Goal: Task Accomplishment & Management: Complete application form

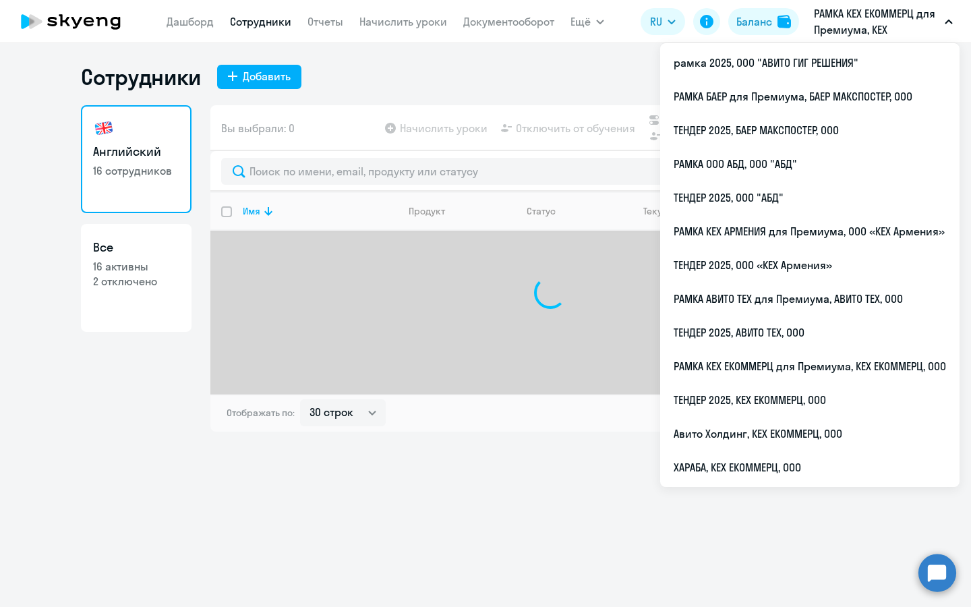
select select "30"
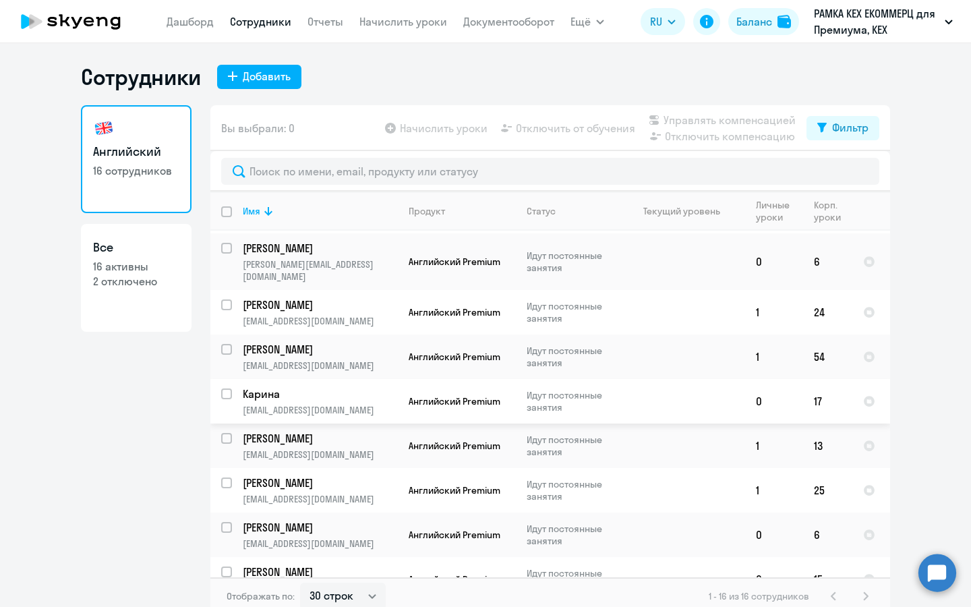
scroll to position [360, 0]
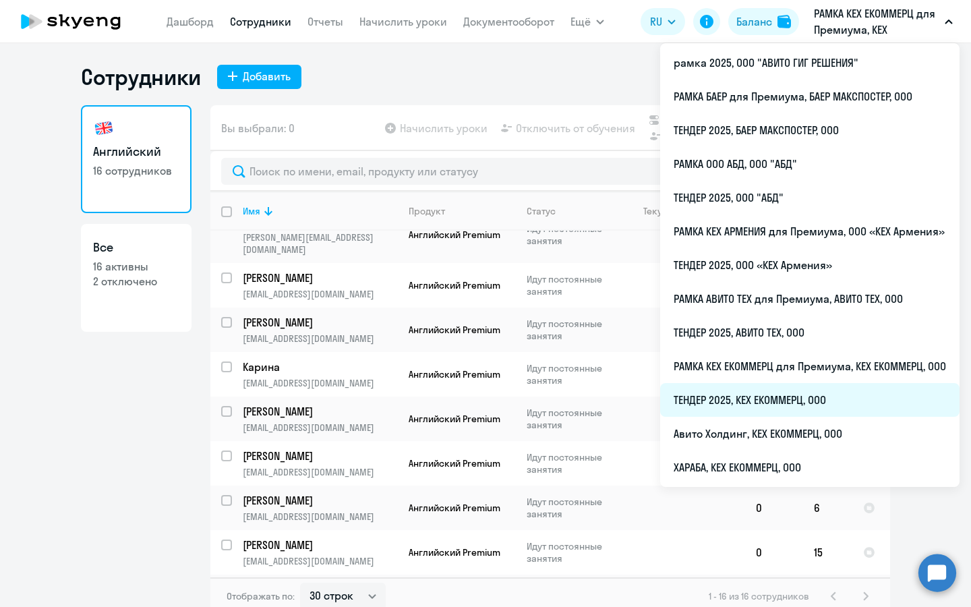
click at [763, 408] on li "ТЕНДЕР 2025, КЕХ ЕКОММЕРЦ, ООО" at bounding box center [809, 400] width 299 height 34
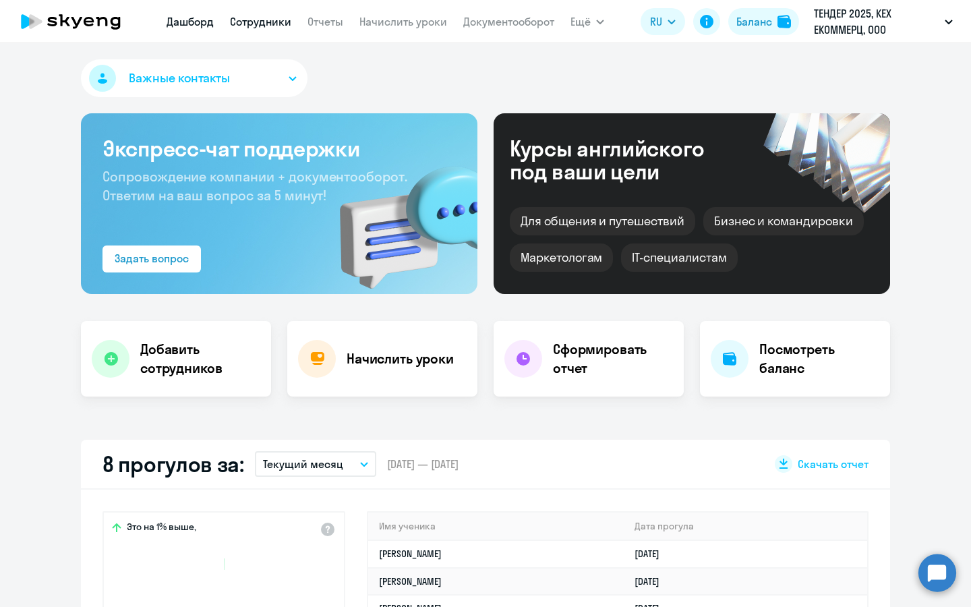
select select "30"
click at [263, 17] on link "Сотрудники" at bounding box center [260, 21] width 61 height 13
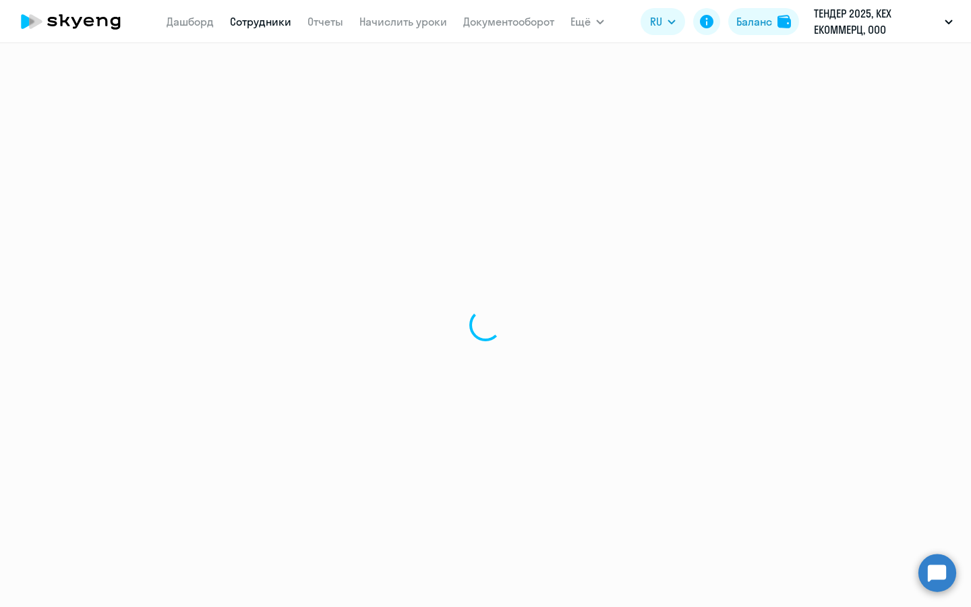
select select "30"
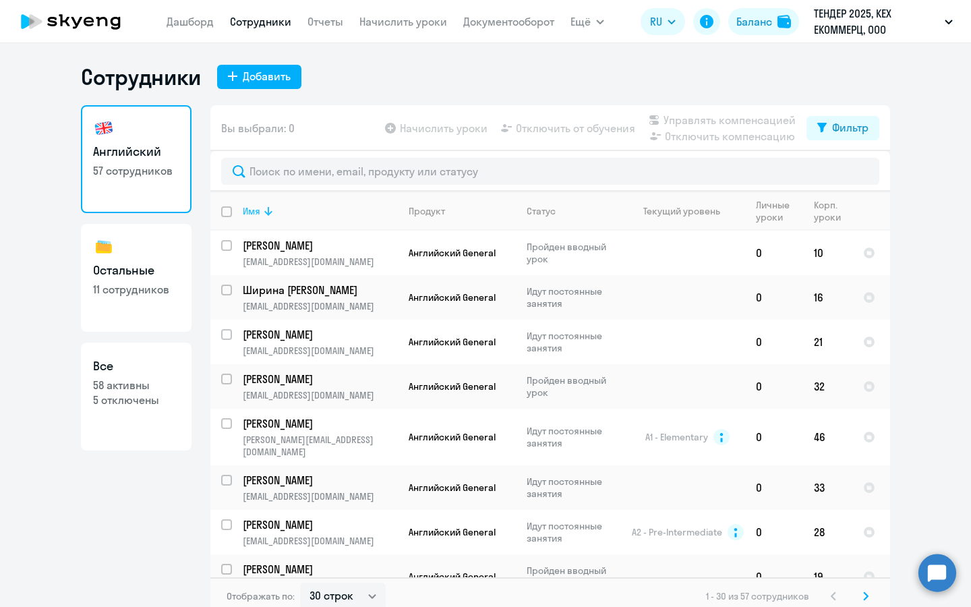
click at [261, 205] on icon at bounding box center [268, 211] width 16 height 16
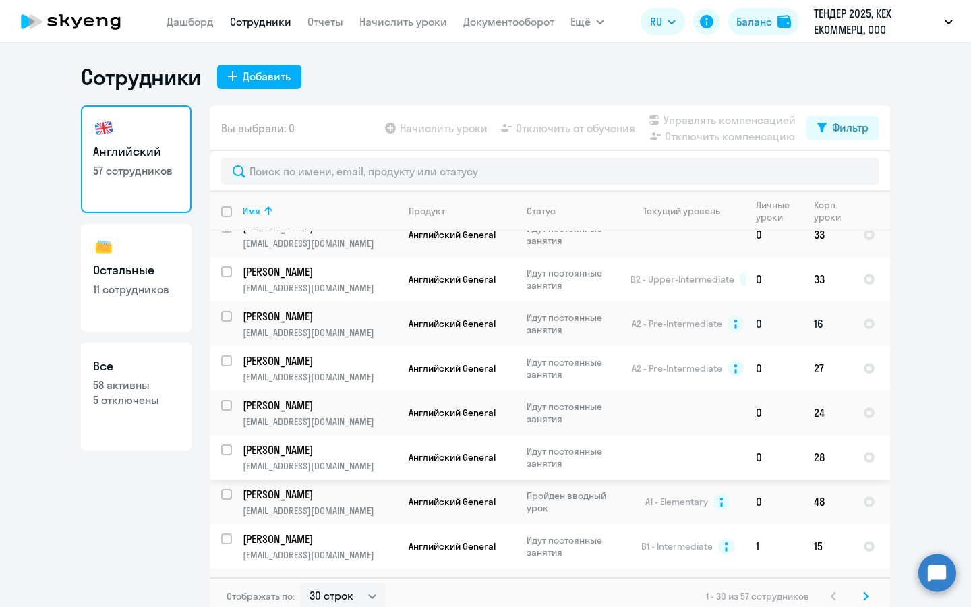
scroll to position [8, 0]
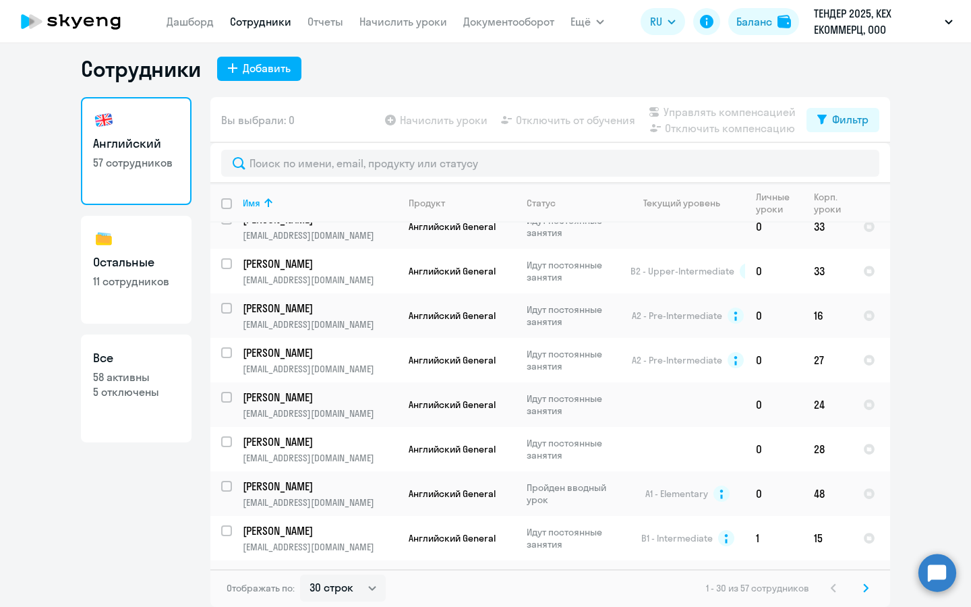
click at [869, 589] on svg-icon at bounding box center [865, 588] width 16 height 16
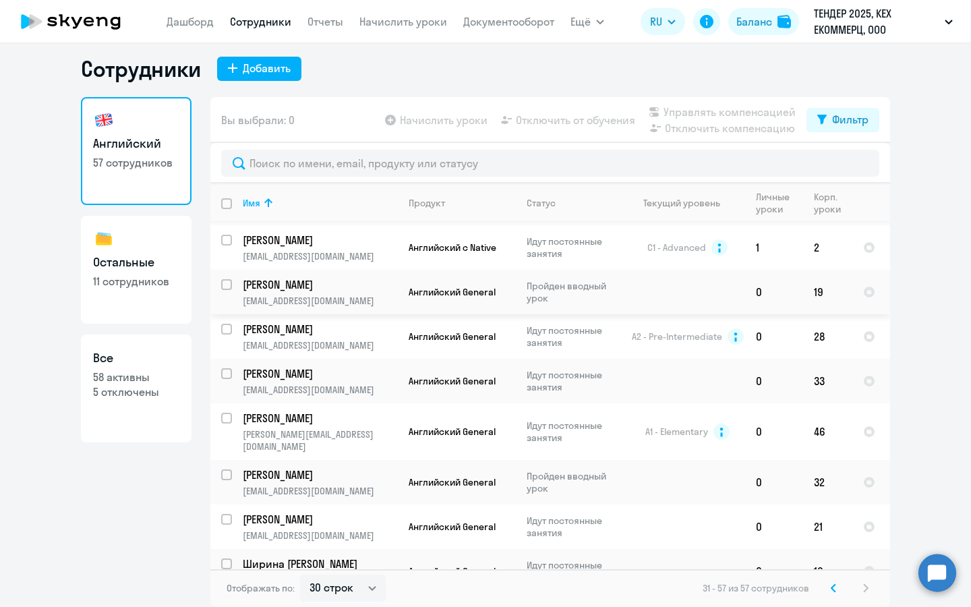
scroll to position [845, 0]
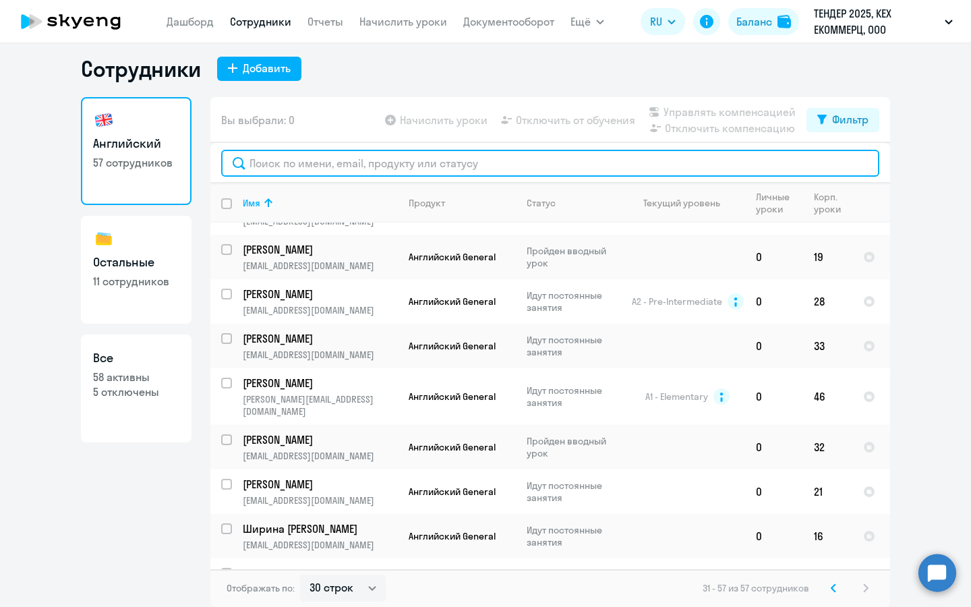
click at [627, 158] on input "text" at bounding box center [550, 163] width 658 height 27
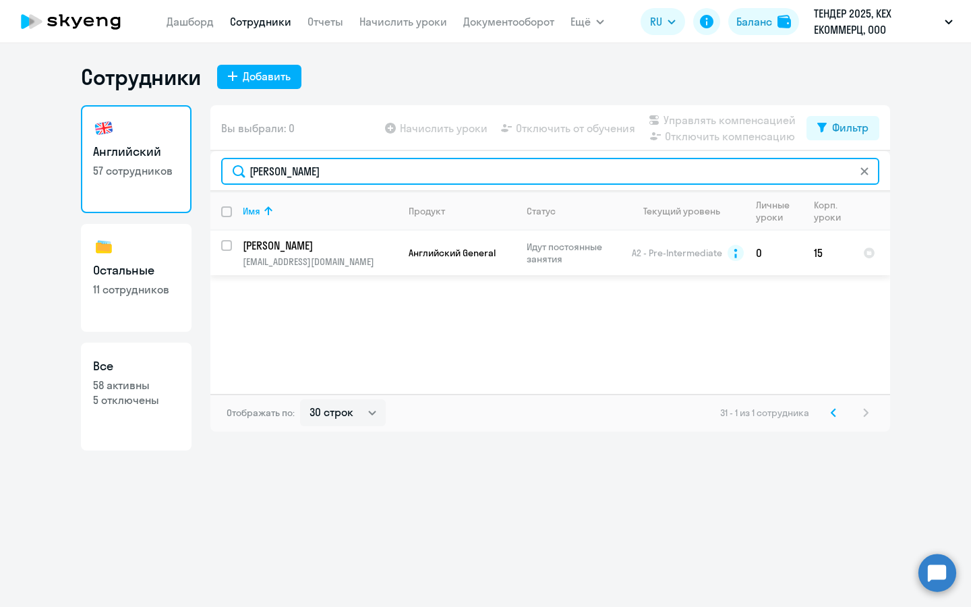
scroll to position [0, 0]
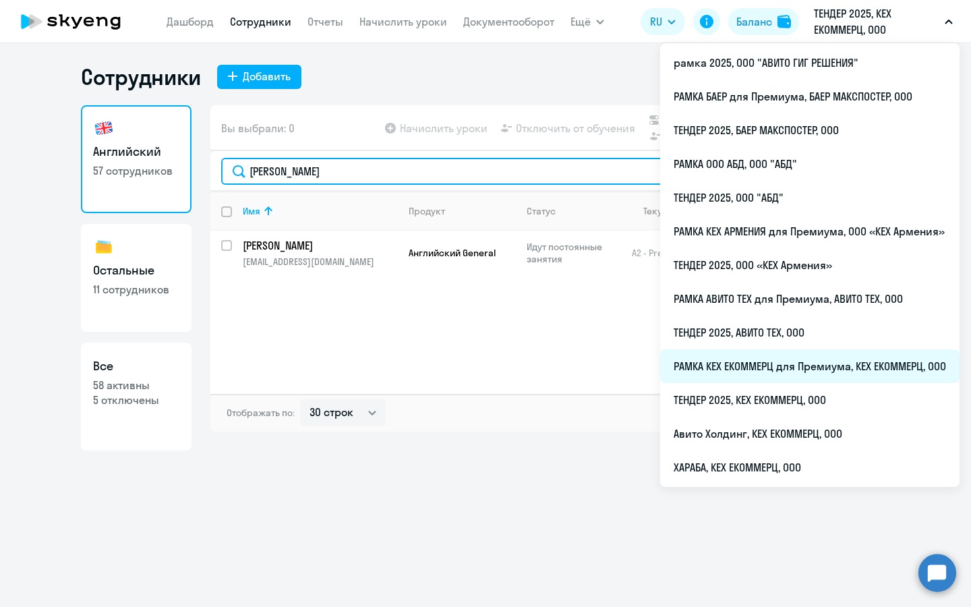
type input "[PERSON_NAME]"
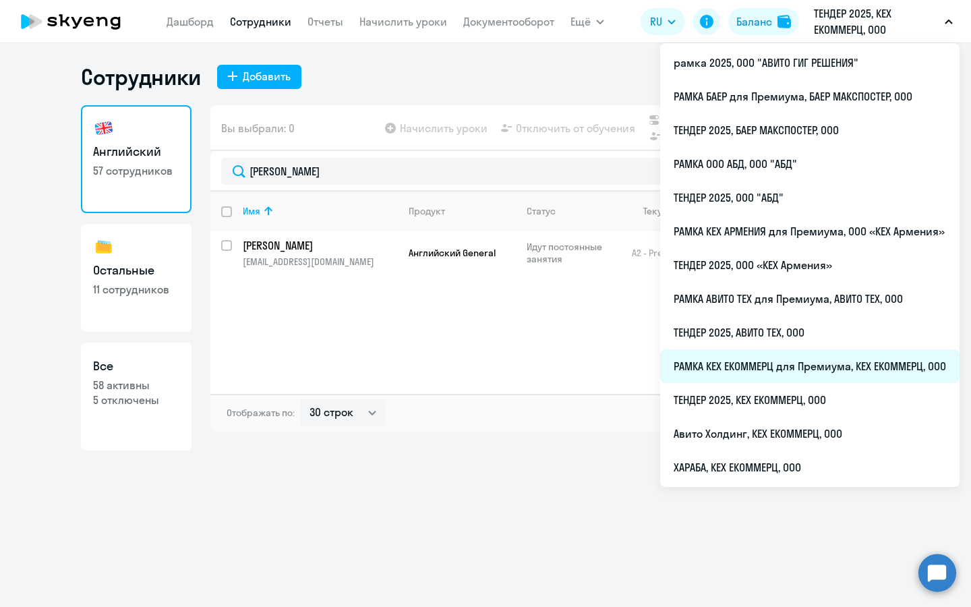
click at [749, 369] on li "РАМКА КЕХ ЕКОММЕРЦ для Премиума, КЕХ ЕКОММЕРЦ, ООО" at bounding box center [809, 366] width 299 height 34
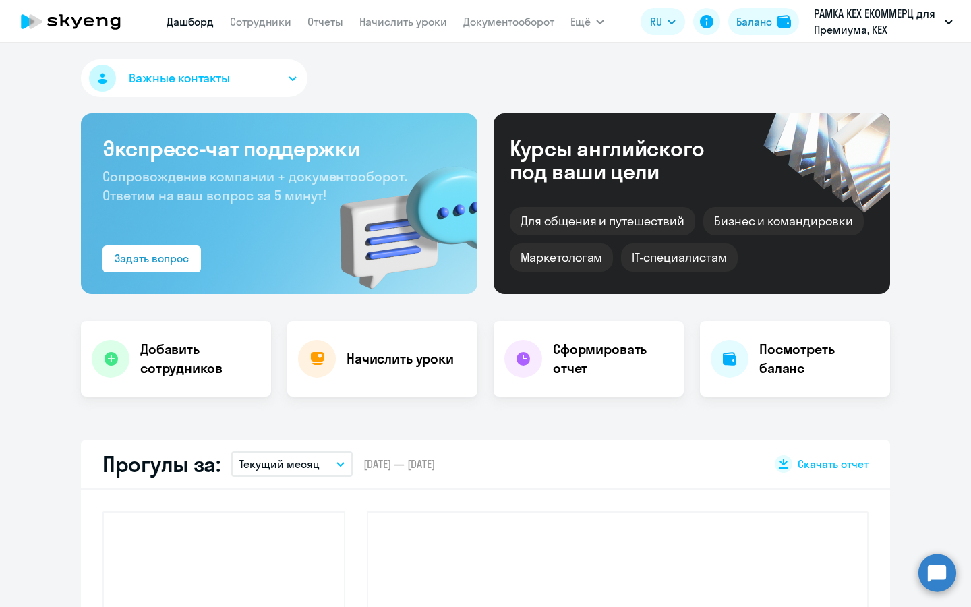
select select "30"
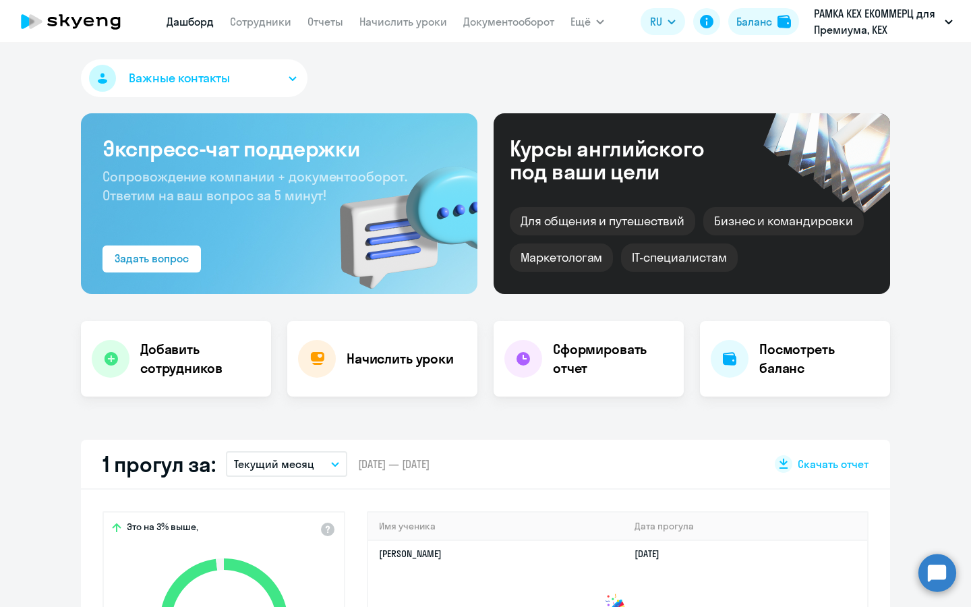
click at [250, 30] on nav "[PERSON_NAME] Отчеты Начислить уроки Документооборот" at bounding box center [360, 21] width 388 height 27
drag, startPoint x: 262, startPoint y: 16, endPoint x: 185, endPoint y: 522, distance: 512.0
click at [242, 20] on link "Сотрудники" at bounding box center [260, 21] width 61 height 13
select select "30"
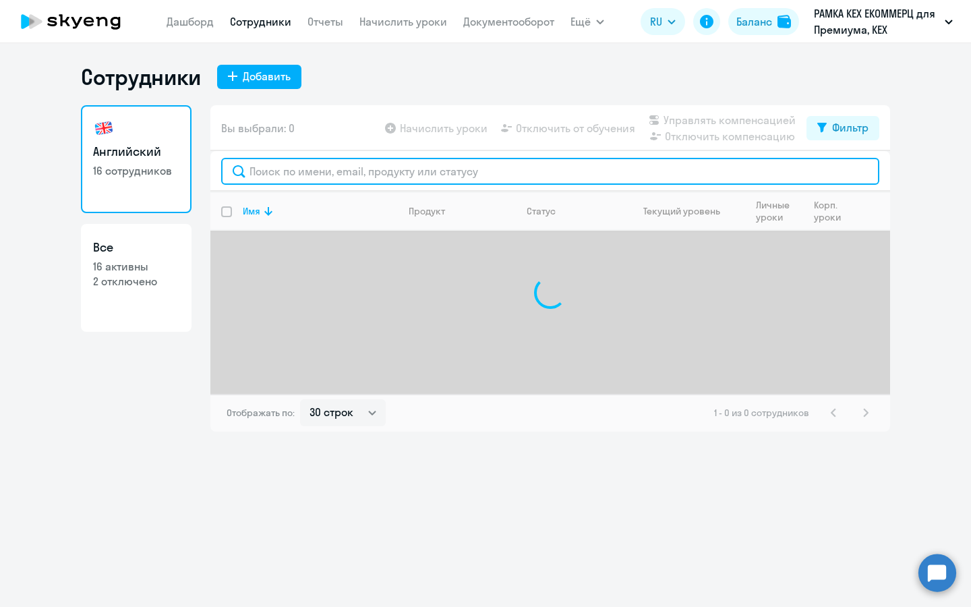
click at [286, 181] on input "text" at bounding box center [550, 171] width 658 height 27
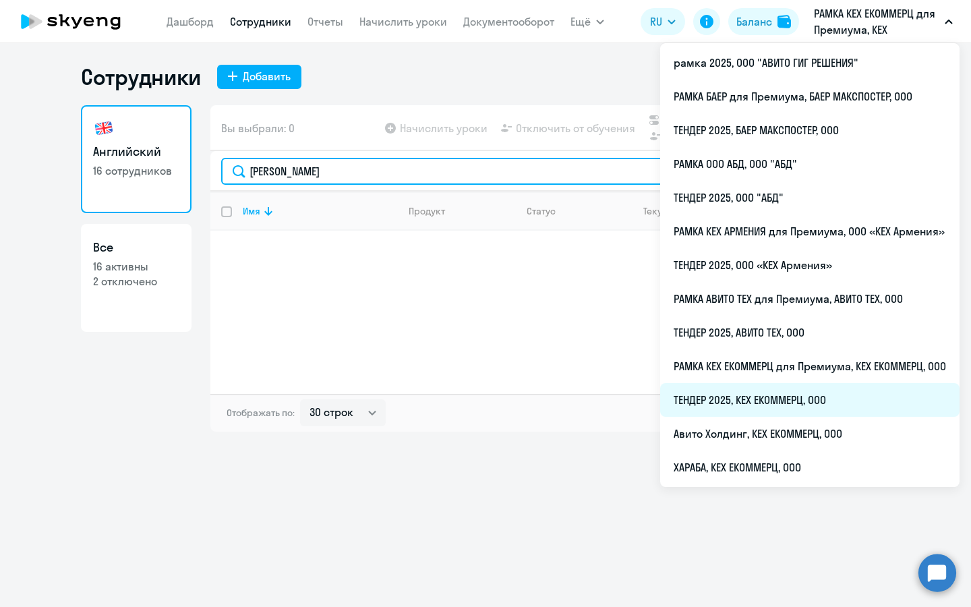
type input "[PERSON_NAME]"
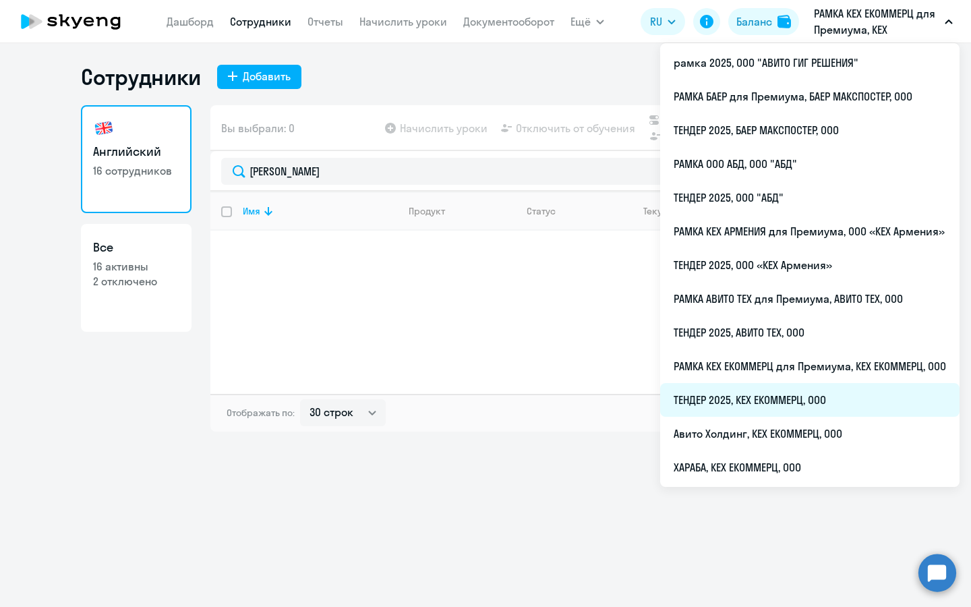
click at [727, 401] on li "ТЕНДЕР 2025, КЕХ ЕКОММЕРЦ, ООО" at bounding box center [809, 400] width 299 height 34
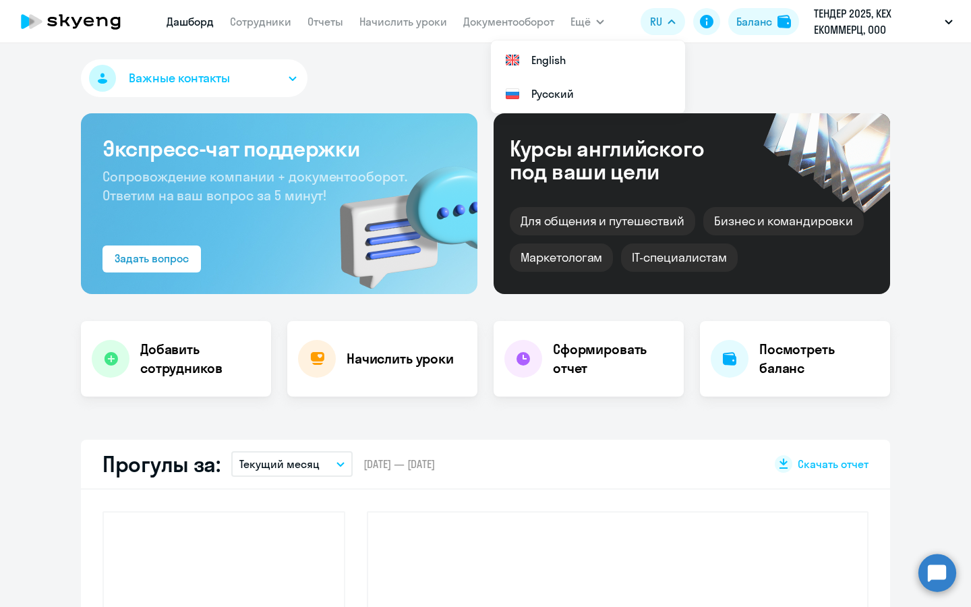
select select "30"
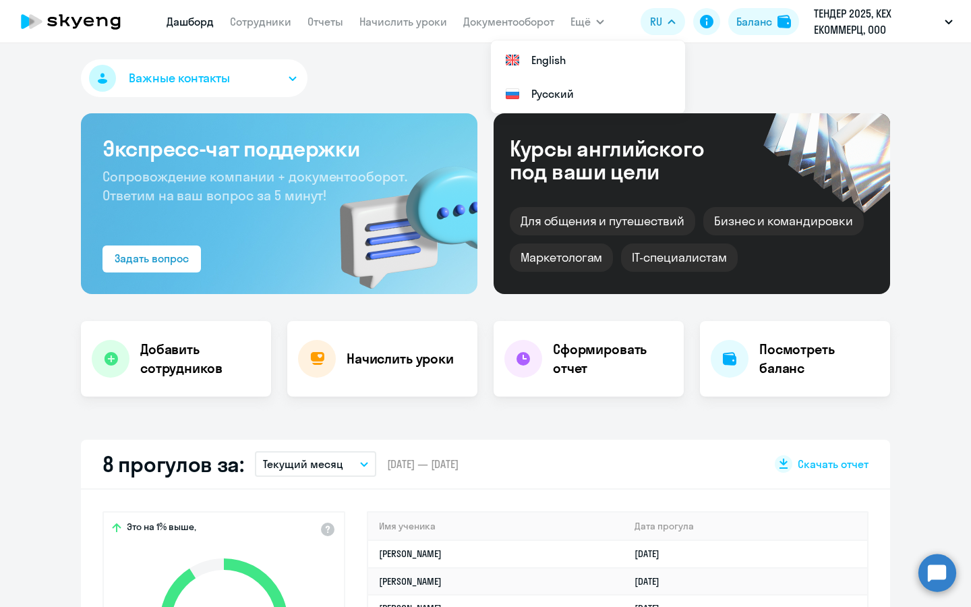
click at [290, 35] on app-header "[PERSON_NAME] Отчеты Начислить уроки Документооборот Ещё Дашборд Сотрудники Отч…" at bounding box center [485, 21] width 971 height 43
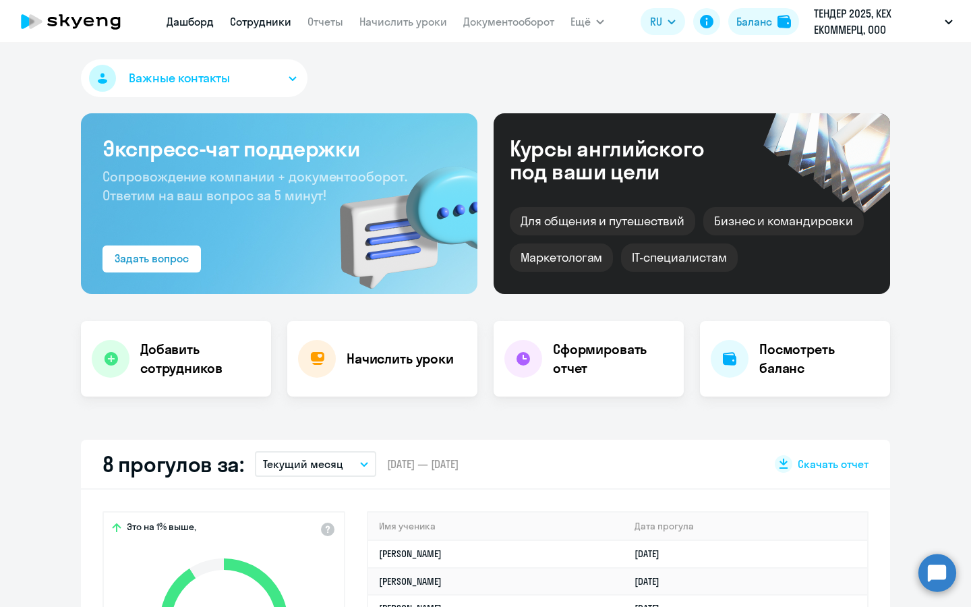
click at [282, 22] on link "Сотрудники" at bounding box center [260, 21] width 61 height 13
select select "30"
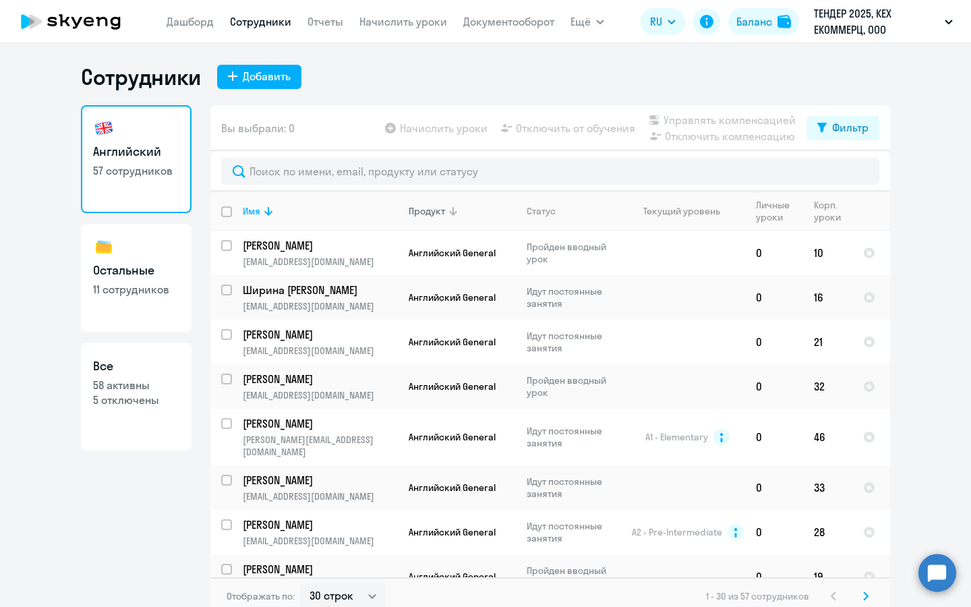
click at [446, 213] on icon at bounding box center [453, 211] width 16 height 16
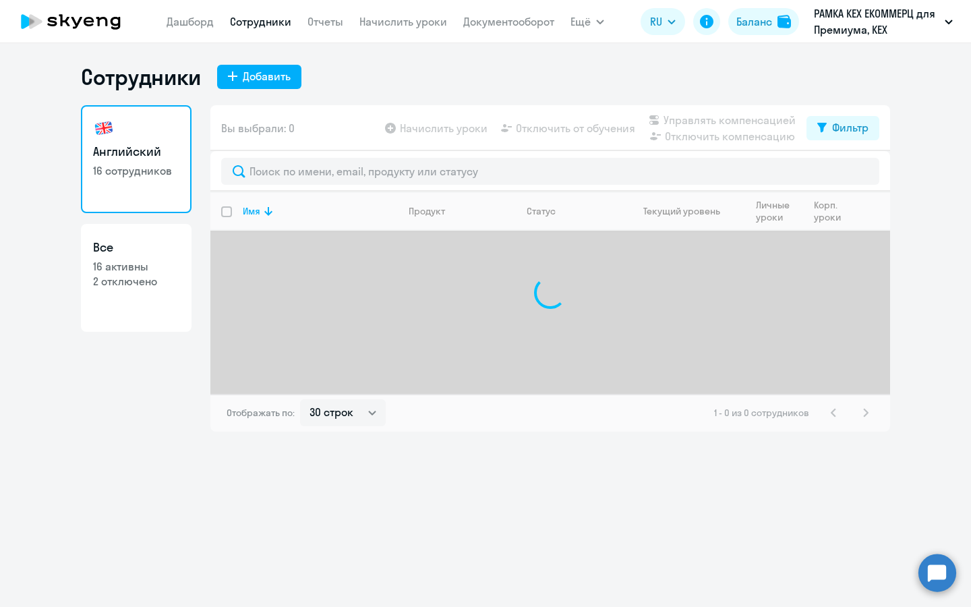
select select "30"
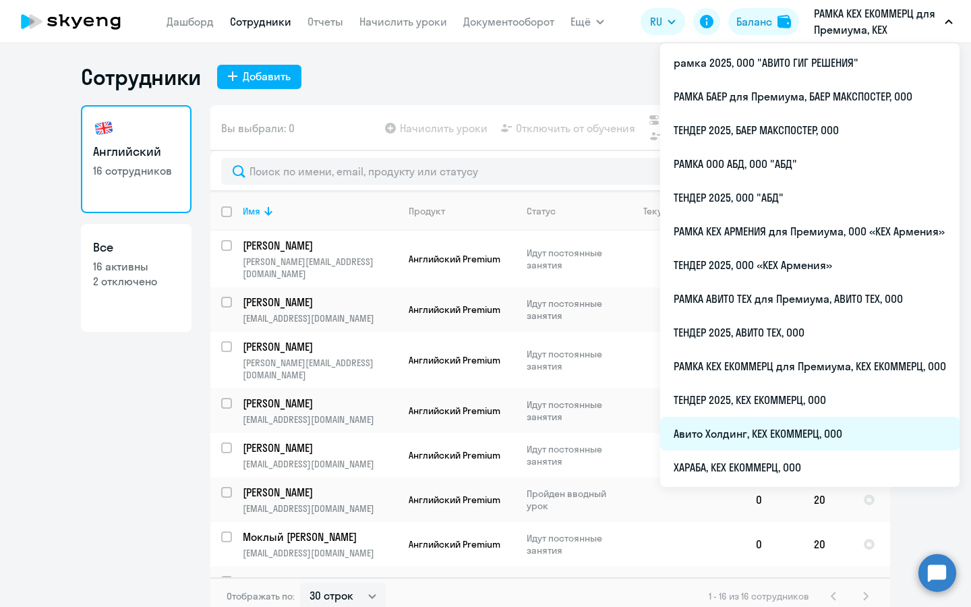
click at [745, 423] on li "Авито Холдинг, КЕХ ЕКОММЕРЦ, ООО" at bounding box center [809, 434] width 299 height 34
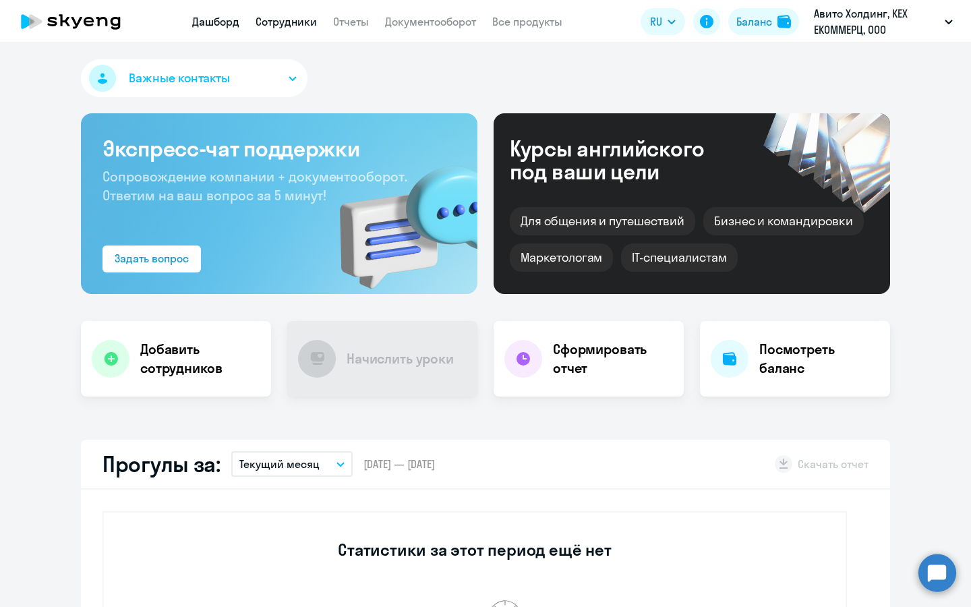
click at [295, 27] on link "Сотрудники" at bounding box center [285, 21] width 61 height 13
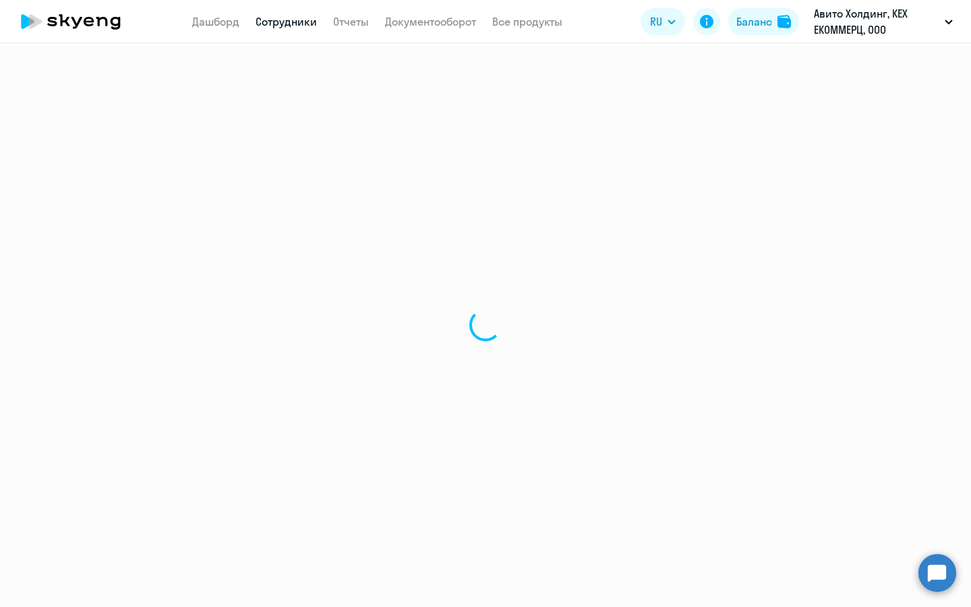
select select "30"
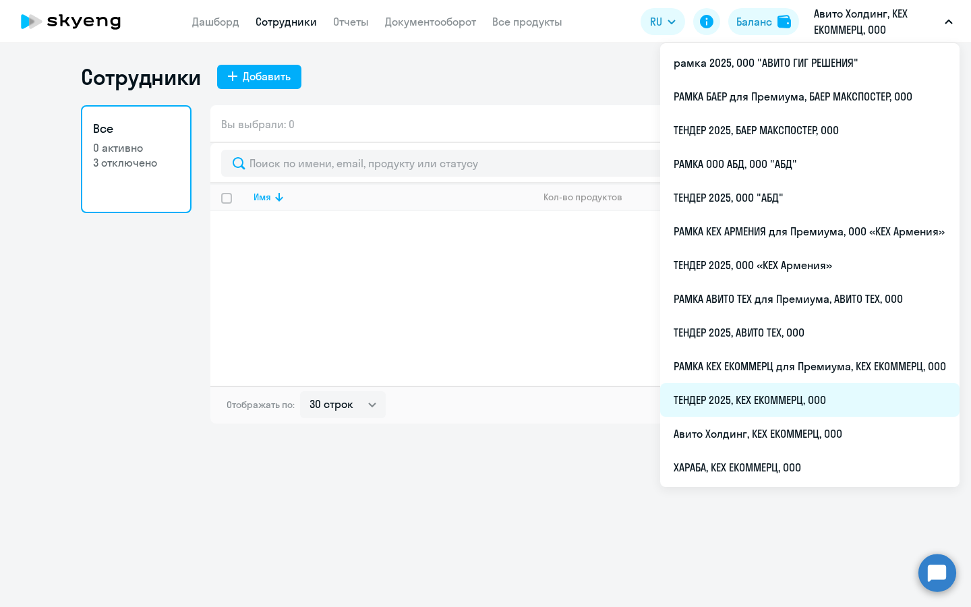
click at [751, 392] on li "ТЕНДЕР 2025, КЕХ ЕКОММЕРЦ, ООО" at bounding box center [809, 400] width 299 height 34
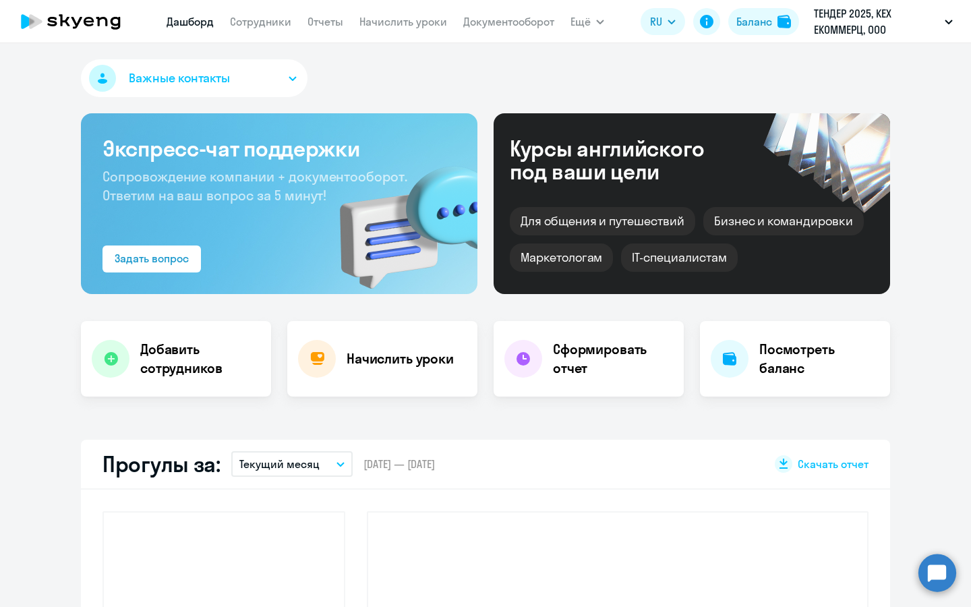
select select "30"
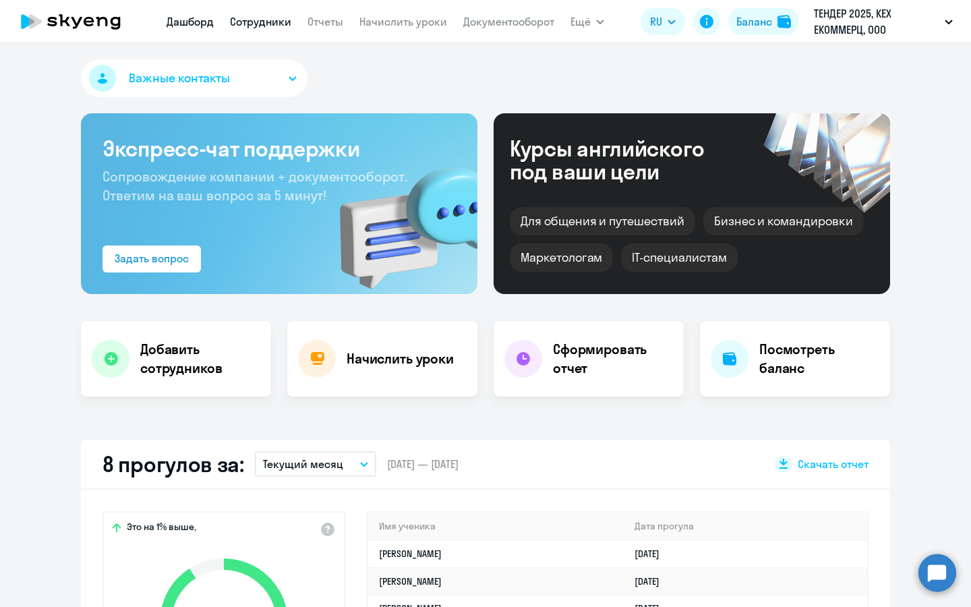
click at [267, 16] on link "Сотрудники" at bounding box center [260, 21] width 61 height 13
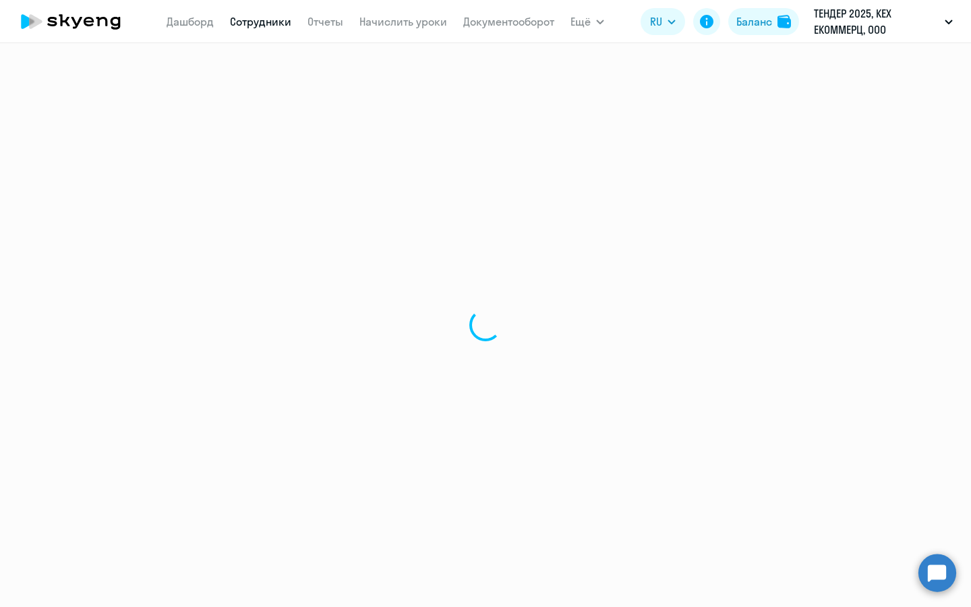
select select "30"
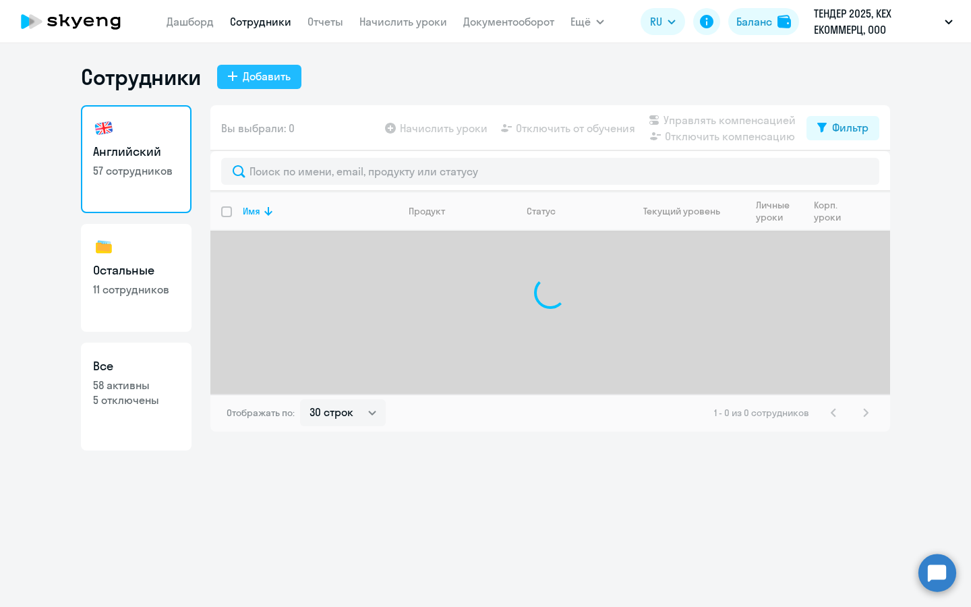
click at [239, 82] on button "Добавить" at bounding box center [259, 77] width 84 height 24
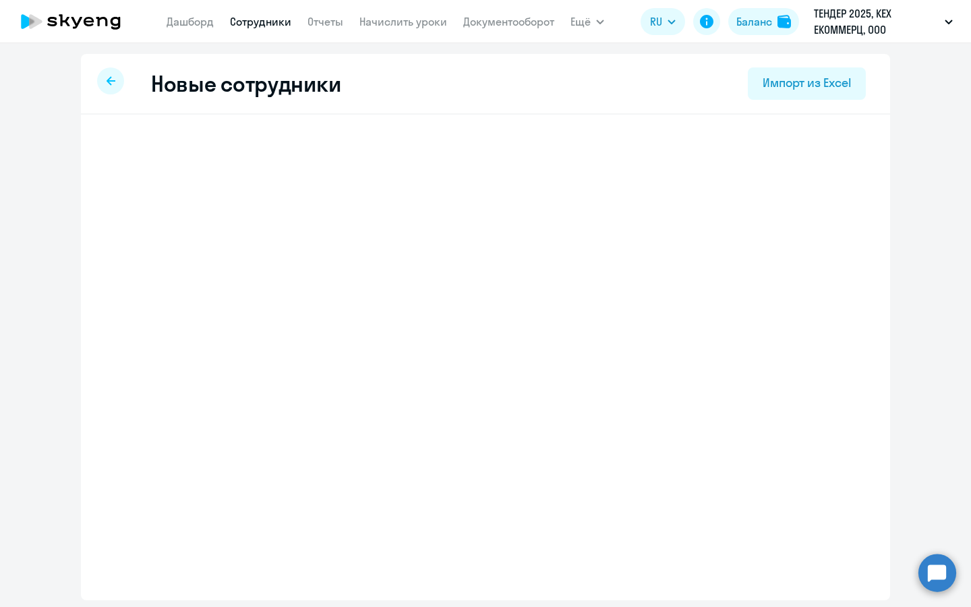
select select "english_adult_not_native_speaker"
select select "3"
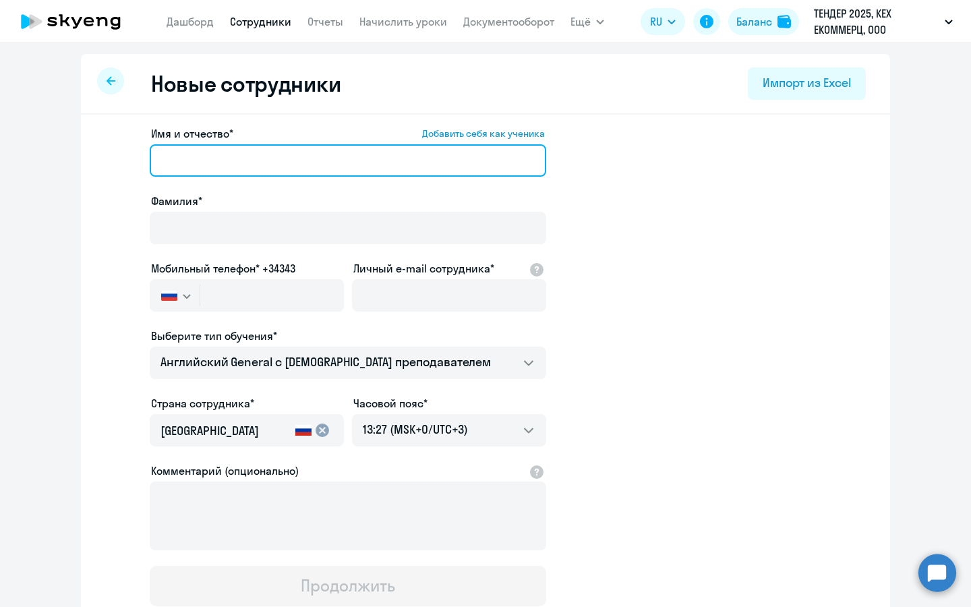
click at [322, 162] on input "Имя и отчество* Добавить себя как ученика" at bounding box center [348, 160] width 396 height 32
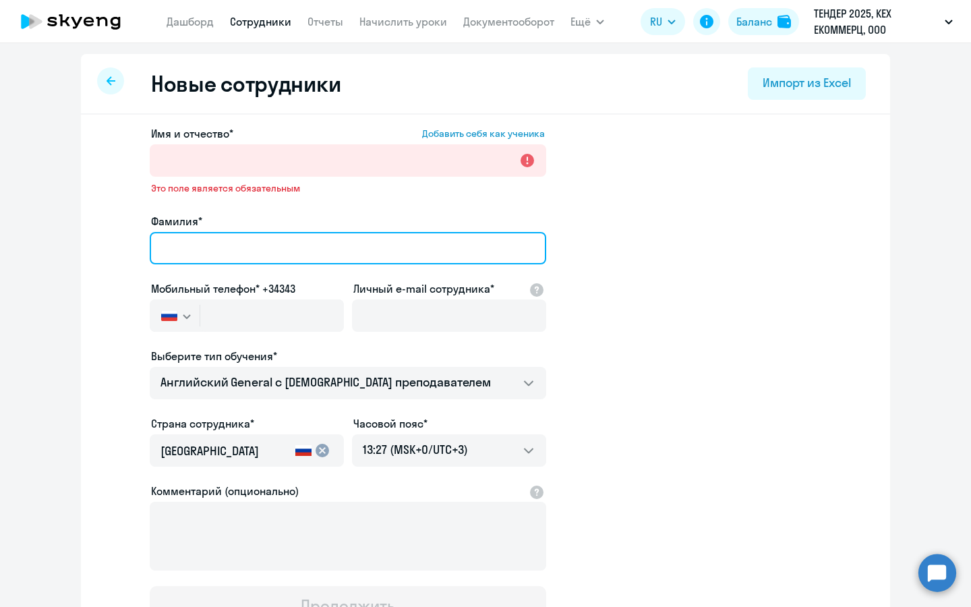
click at [184, 232] on input "Фамилия*" at bounding box center [348, 248] width 396 height 32
type input "Низовцева"
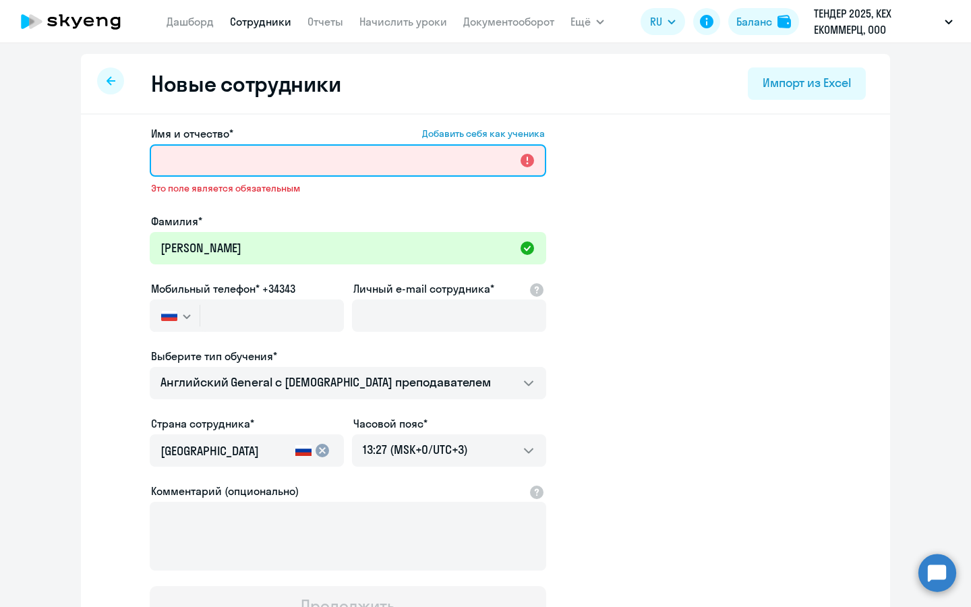
click at [446, 156] on input "Имя и отчество* Добавить себя как ученика" at bounding box center [348, 160] width 396 height 32
paste input "Елена Александровна"
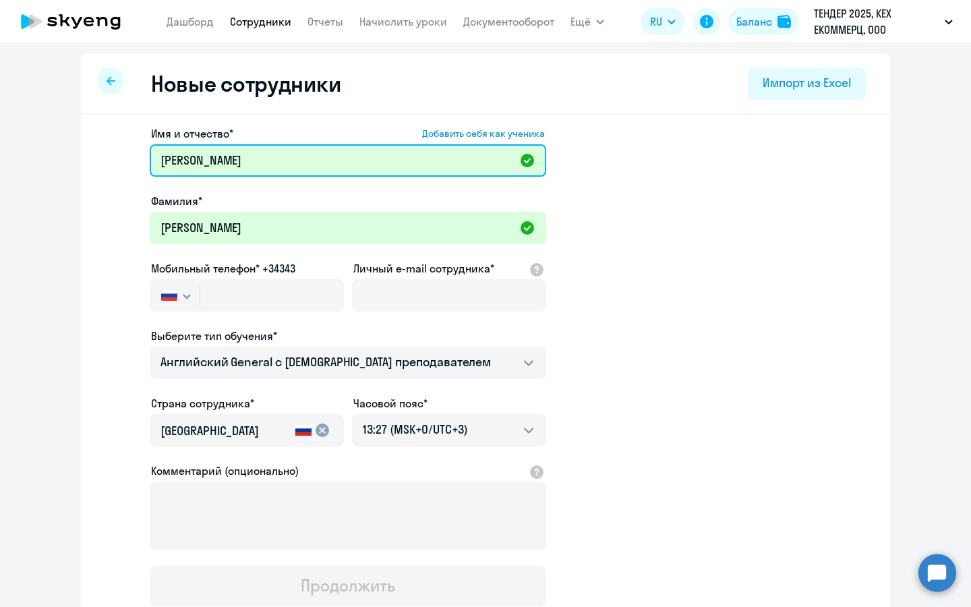
type input "Елена Александровна"
click at [259, 314] on div at bounding box center [247, 313] width 194 height 5
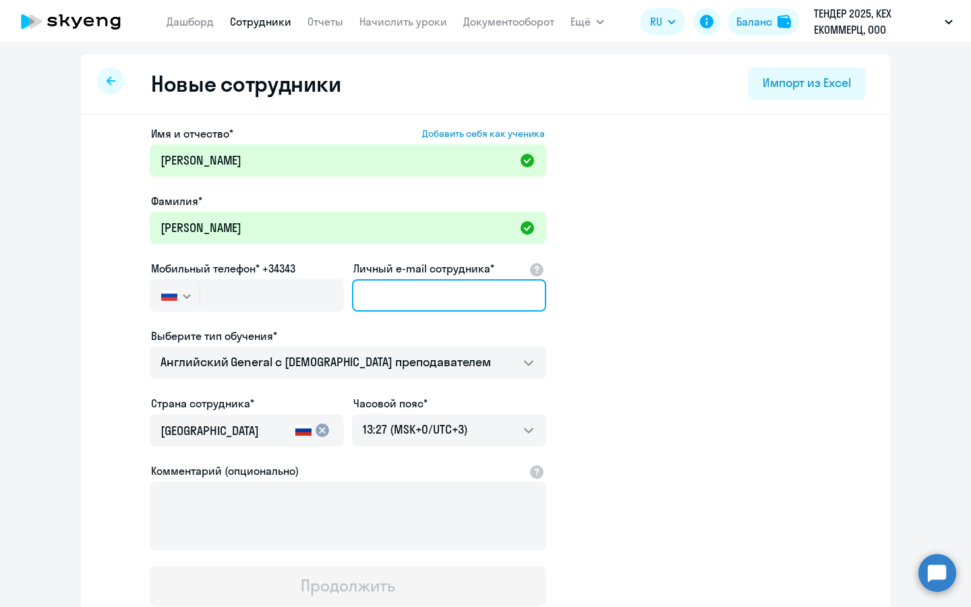
click at [454, 305] on input "Личный e-mail сотрудника*" at bounding box center [449, 295] width 194 height 32
paste input "eanizovtseva@avito.ru"
type input "eanizovtseva@avito.ru"
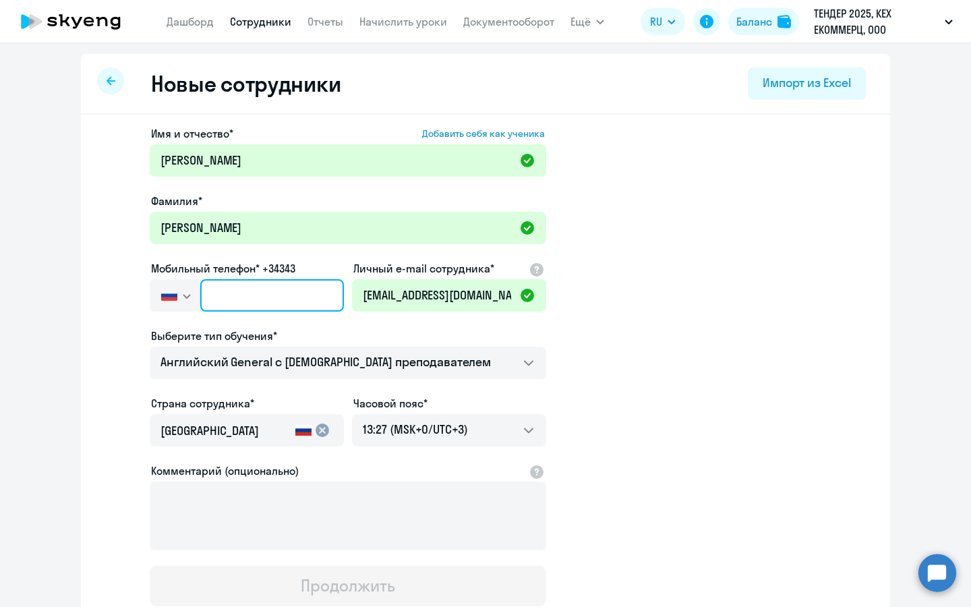
click at [261, 293] on input "text" at bounding box center [272, 295] width 144 height 32
paste input "+7 985 319-84-49"
type input "+7 985 319-84-49"
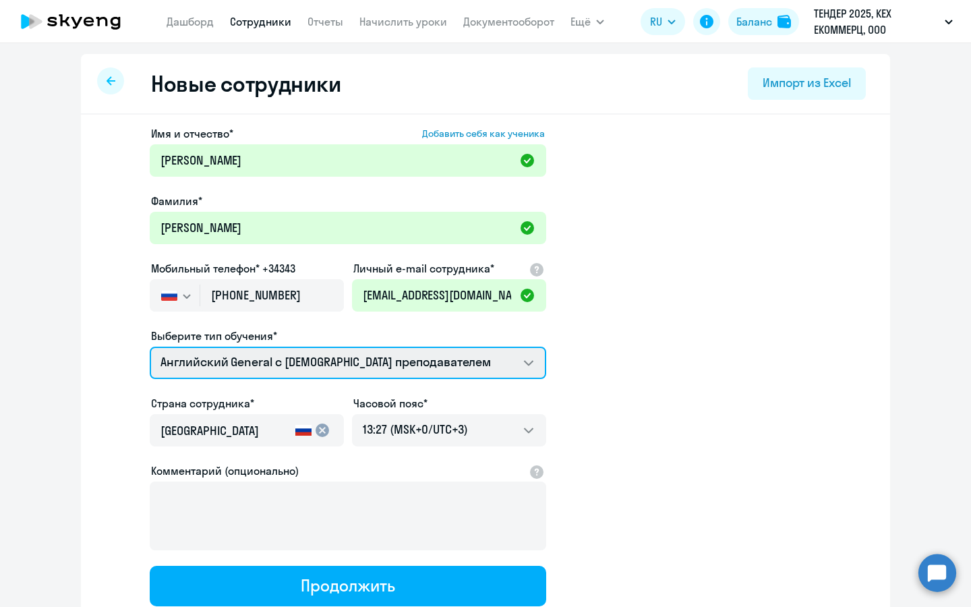
click at [414, 360] on select "Английский General с англоговорящим преподавателем Английский General с русског…" at bounding box center [348, 362] width 396 height 32
select select "english_adult_native_speaker"
click at [150, 346] on select "Английский General с англоговорящим преподавателем Английский General с русског…" at bounding box center [348, 362] width 396 height 32
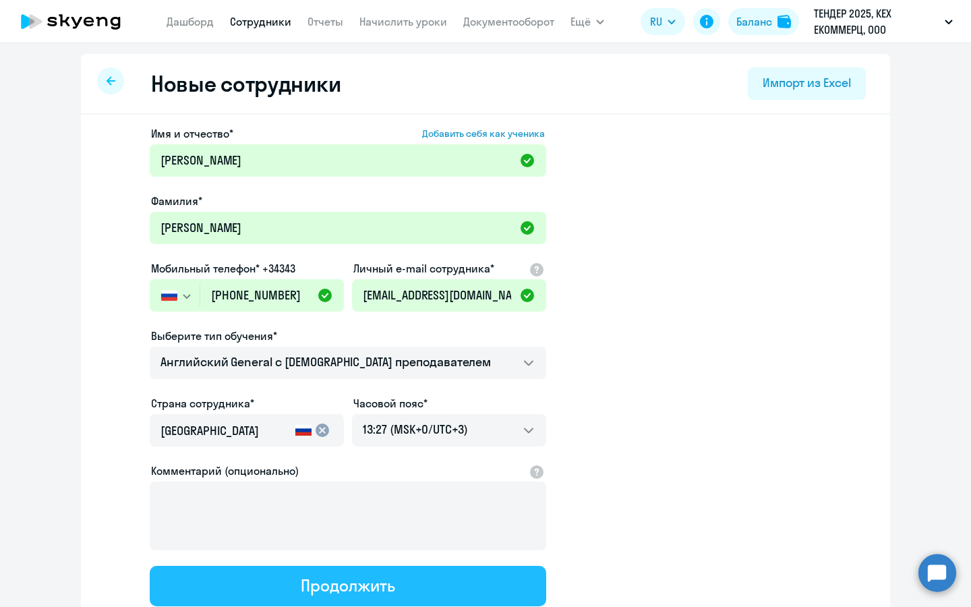
click at [401, 585] on button "Продолжить" at bounding box center [348, 585] width 396 height 40
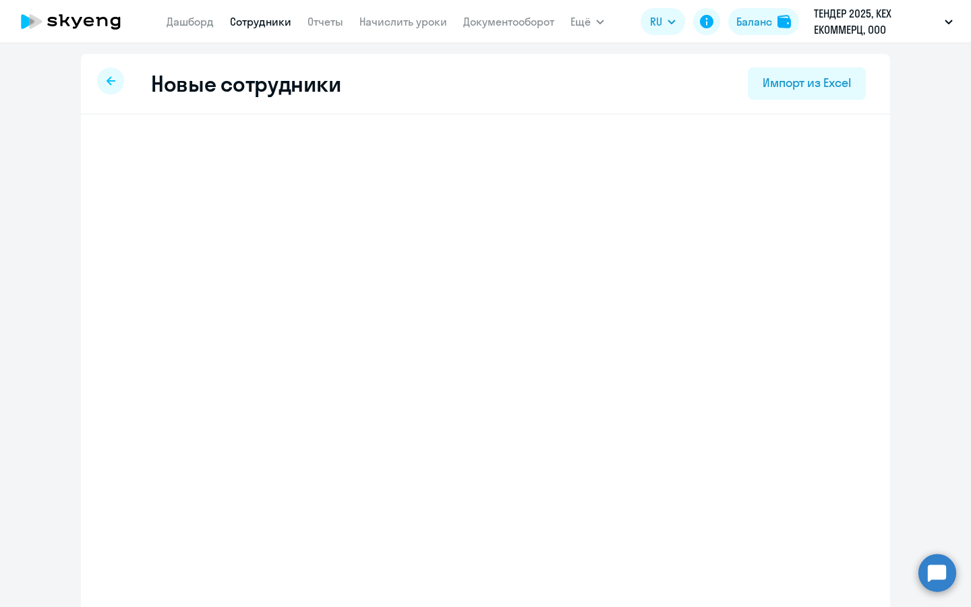
select select "english_adult_native_speaker"
select select "3"
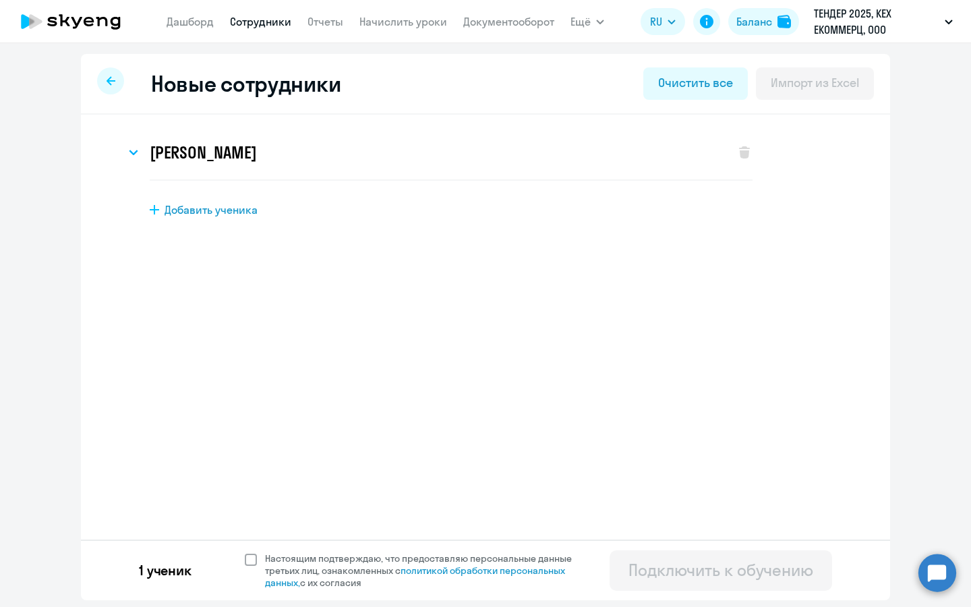
click at [378, 582] on span "Настоящим подтверждаю, что предоставляю персональные данные третьих лиц, ознако…" at bounding box center [426, 570] width 323 height 36
click at [245, 552] on input "Настоящим подтверждаю, что предоставляю персональные данные третьих лиц, ознако…" at bounding box center [244, 551] width 1 height 1
checkbox input "true"
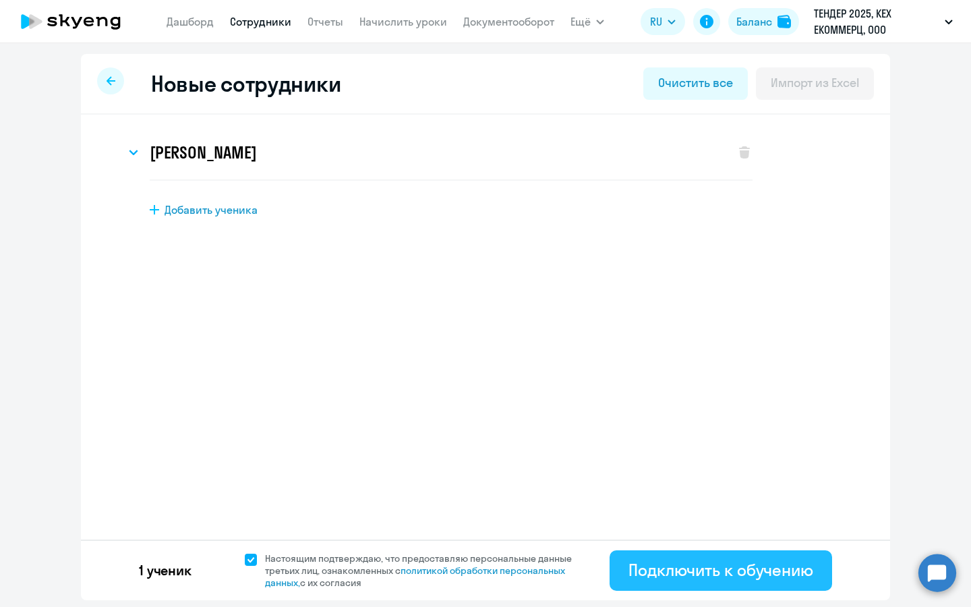
click at [716, 567] on div "Подключить к обучению" at bounding box center [720, 570] width 185 height 22
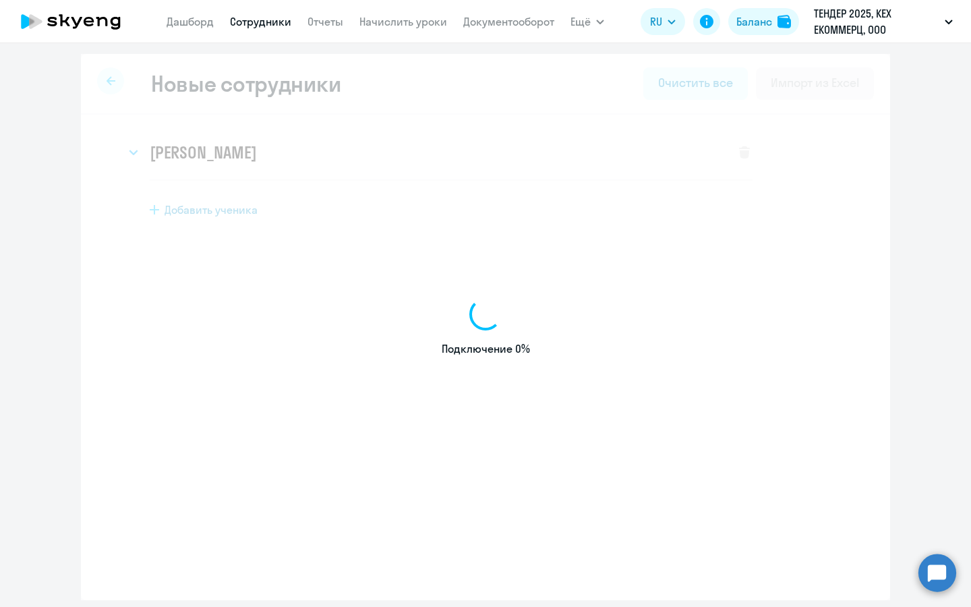
select select "english_adult_not_native_speaker"
select select "3"
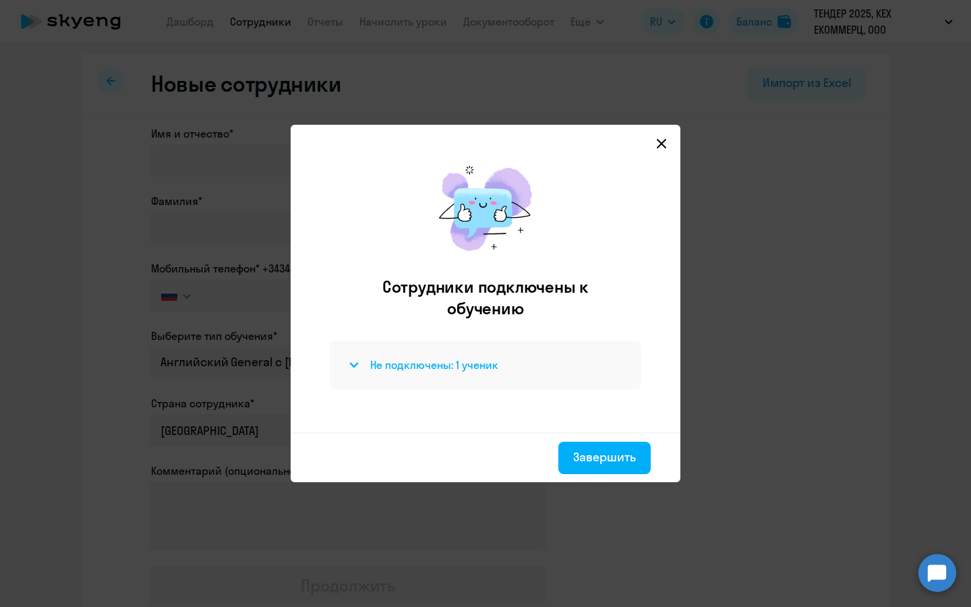
click at [561, 362] on div "Не подключены: 1 ученик" at bounding box center [485, 365] width 279 height 16
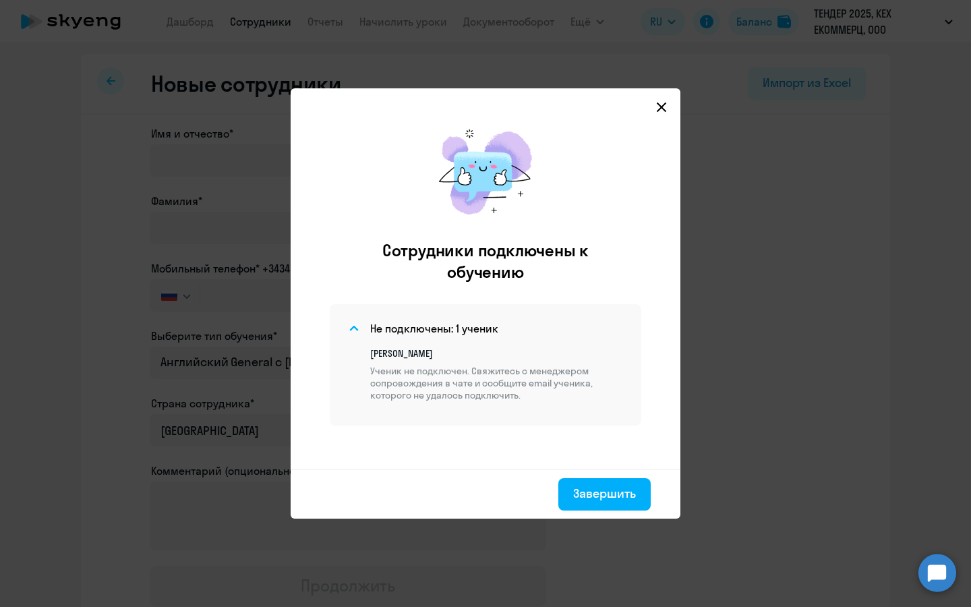
click at [656, 104] on icon at bounding box center [661, 107] width 11 height 11
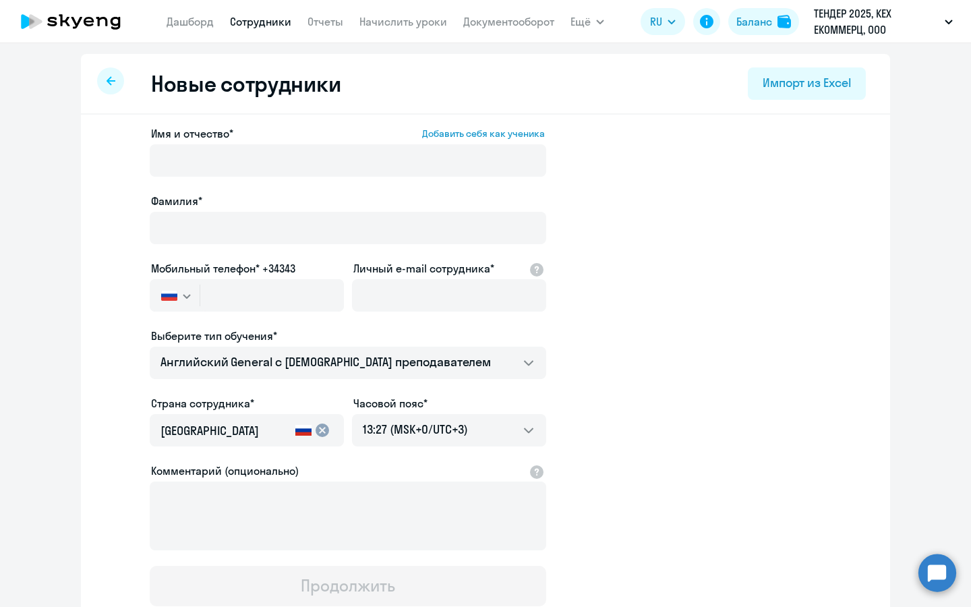
select select "30"
